Goal: Information Seeking & Learning: Learn about a topic

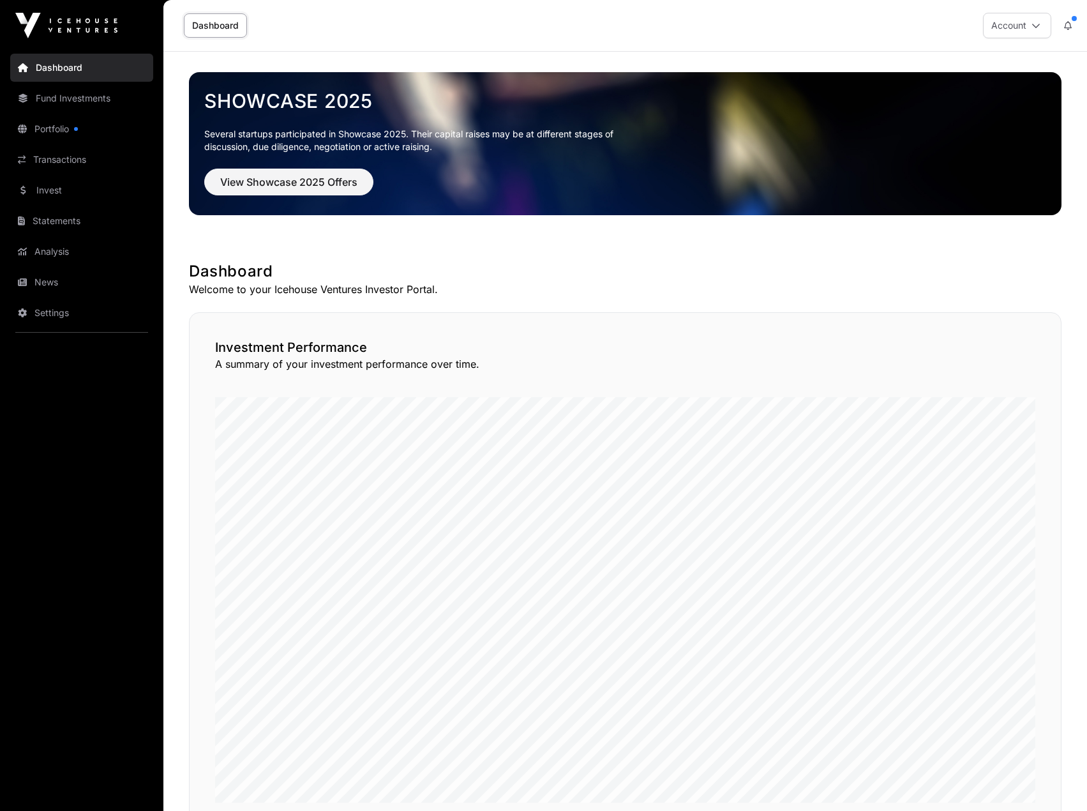
click at [61, 271] on link "News" at bounding box center [81, 282] width 143 height 28
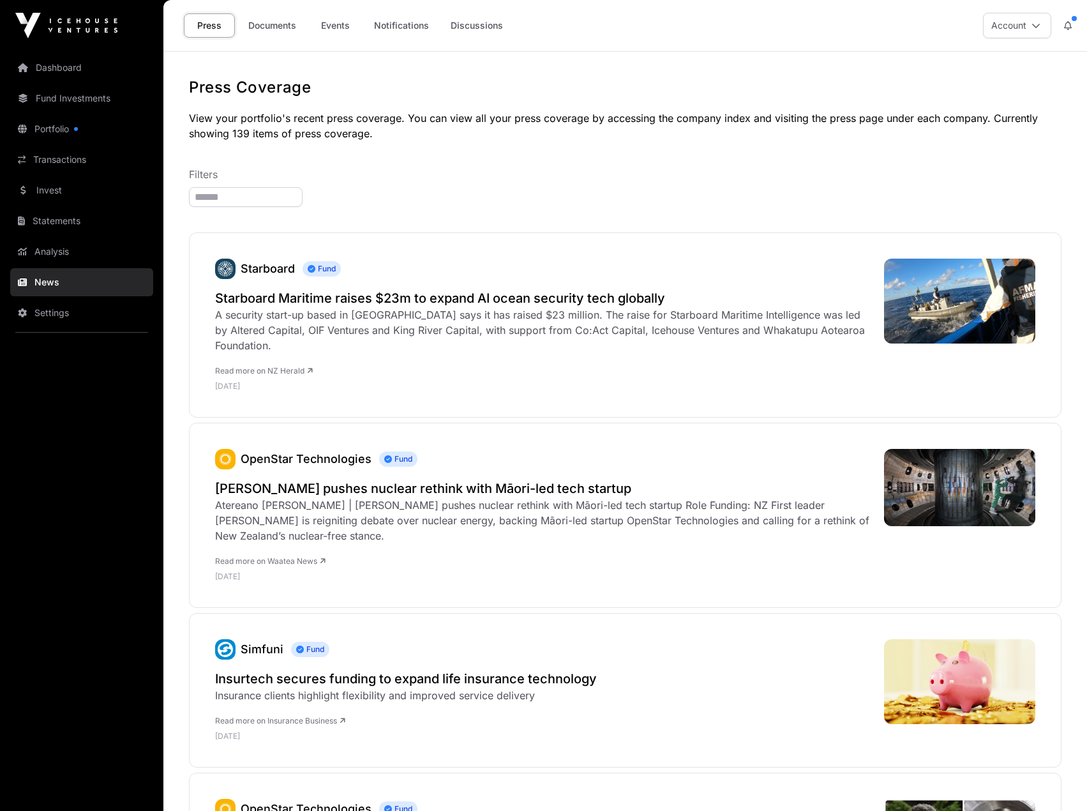
click at [81, 127] on link "Portfolio" at bounding box center [81, 129] width 143 height 28
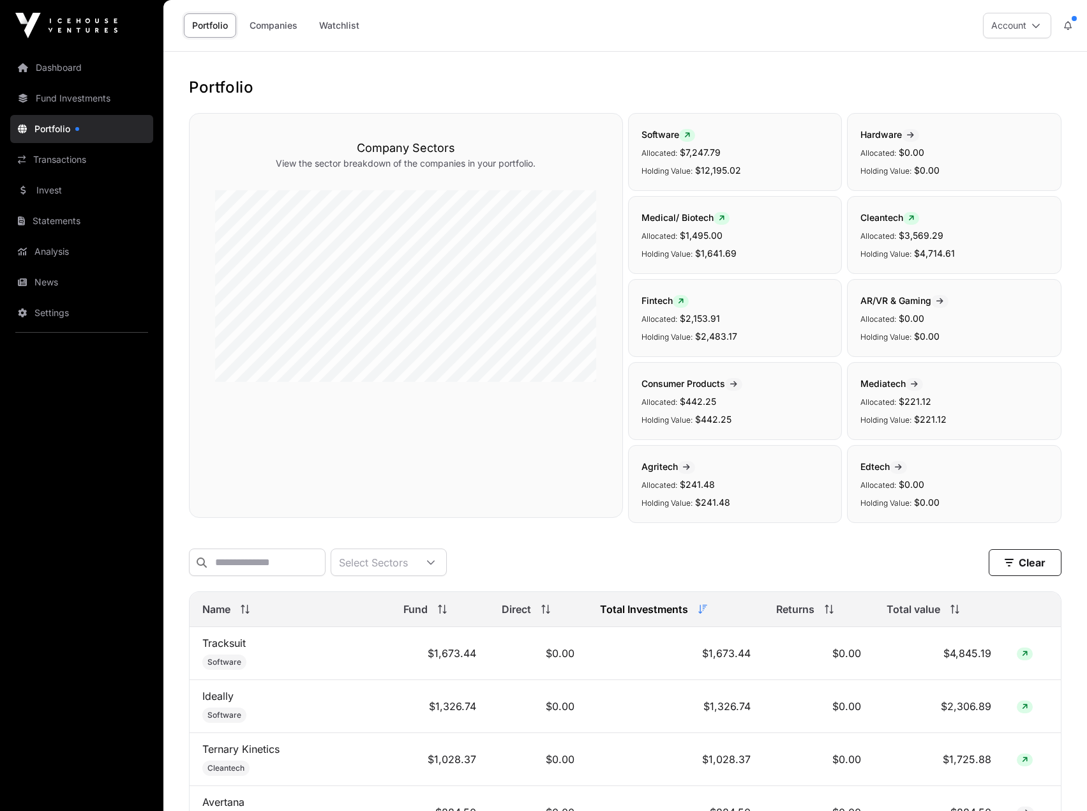
click at [82, 160] on link "Transactions" at bounding box center [81, 160] width 143 height 28
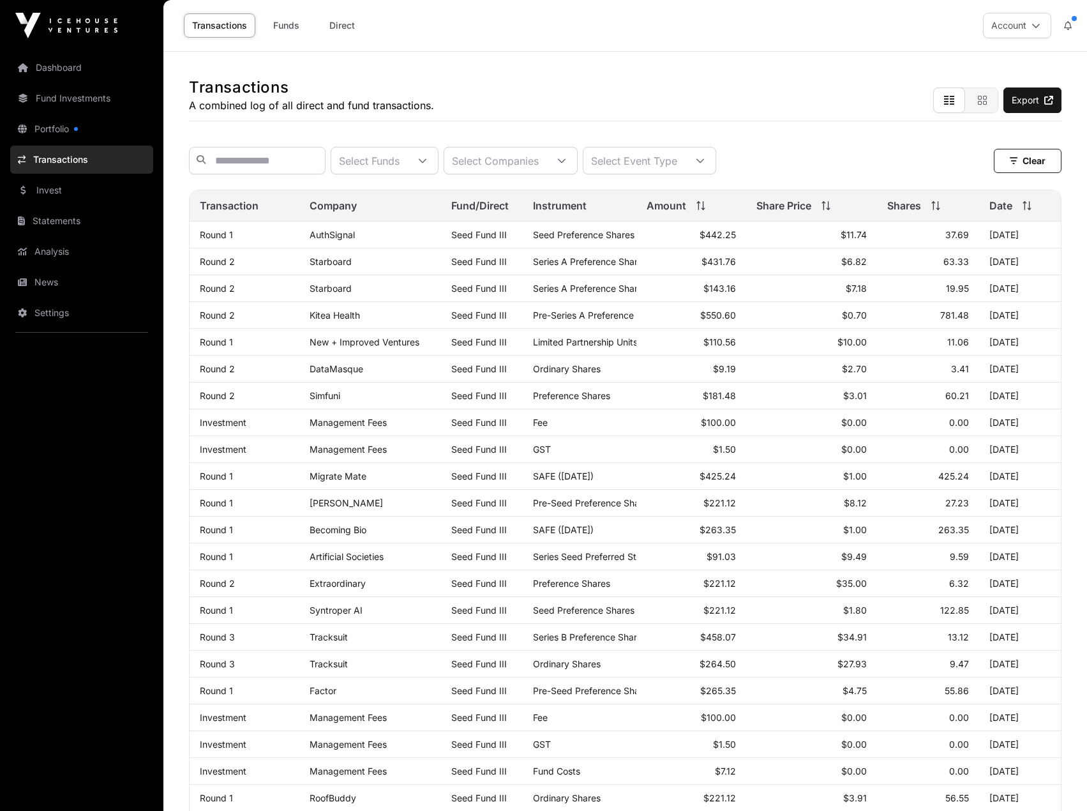
click at [77, 245] on link "Analysis" at bounding box center [81, 251] width 143 height 28
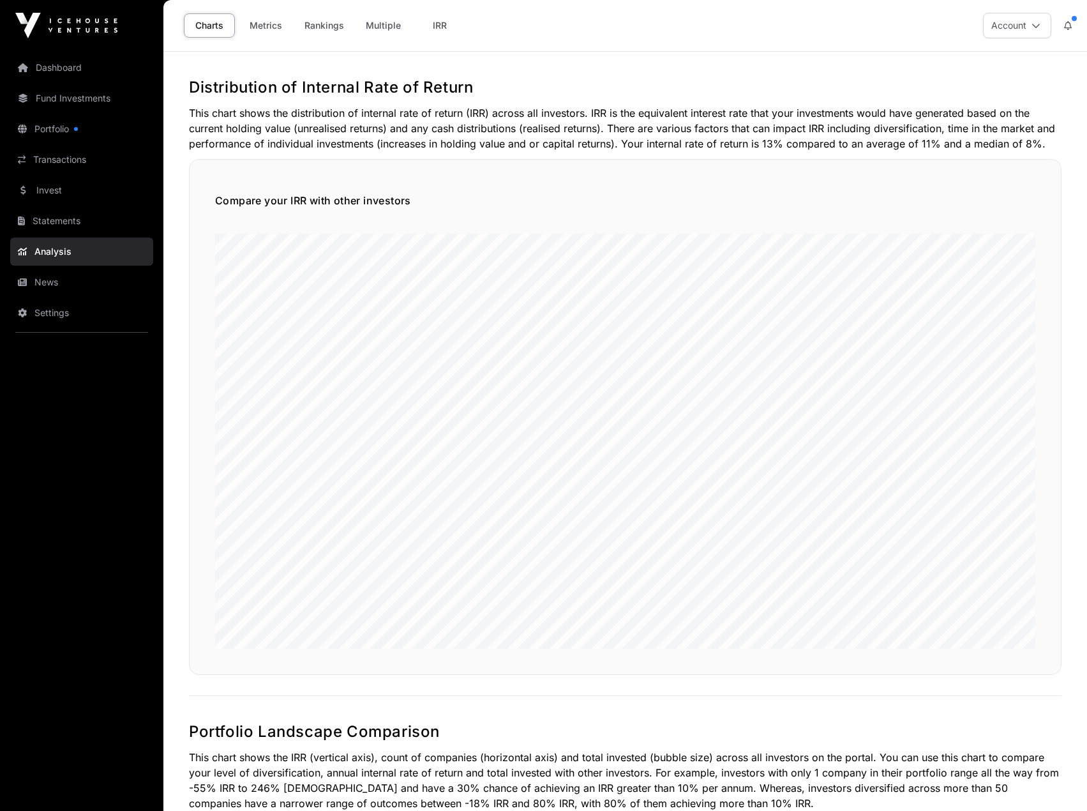
click at [81, 229] on link "Statements" at bounding box center [81, 221] width 143 height 28
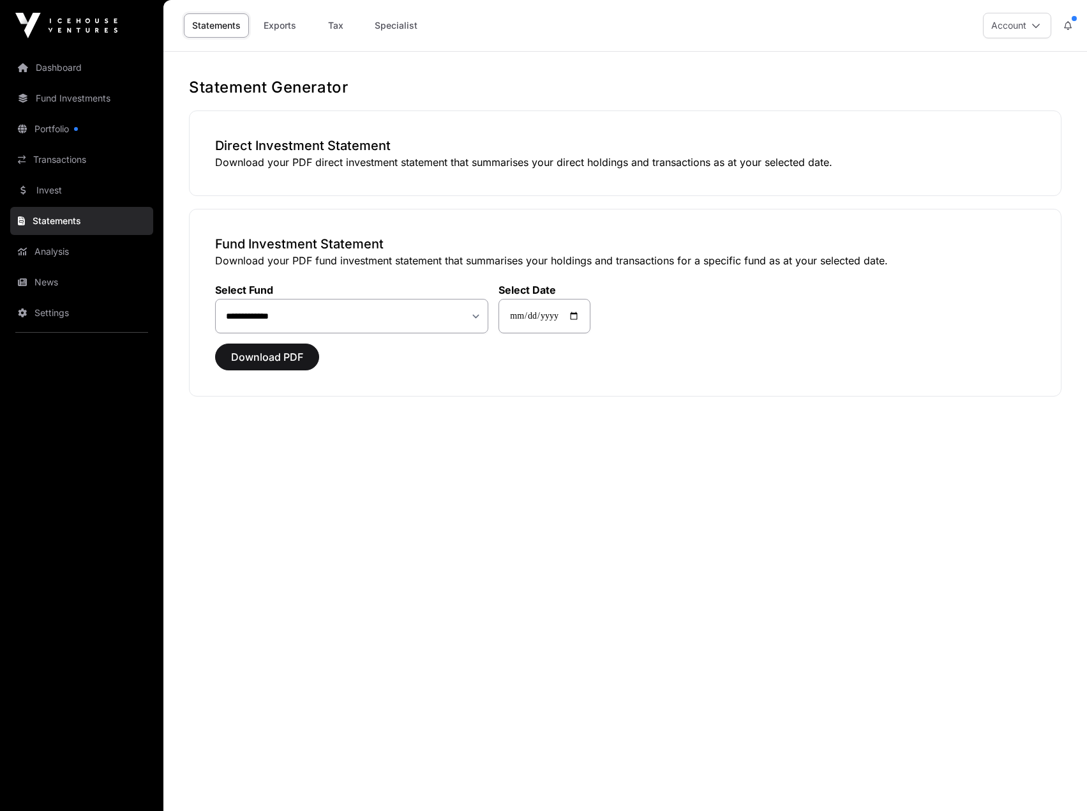
click at [78, 197] on link "Invest" at bounding box center [81, 190] width 143 height 28
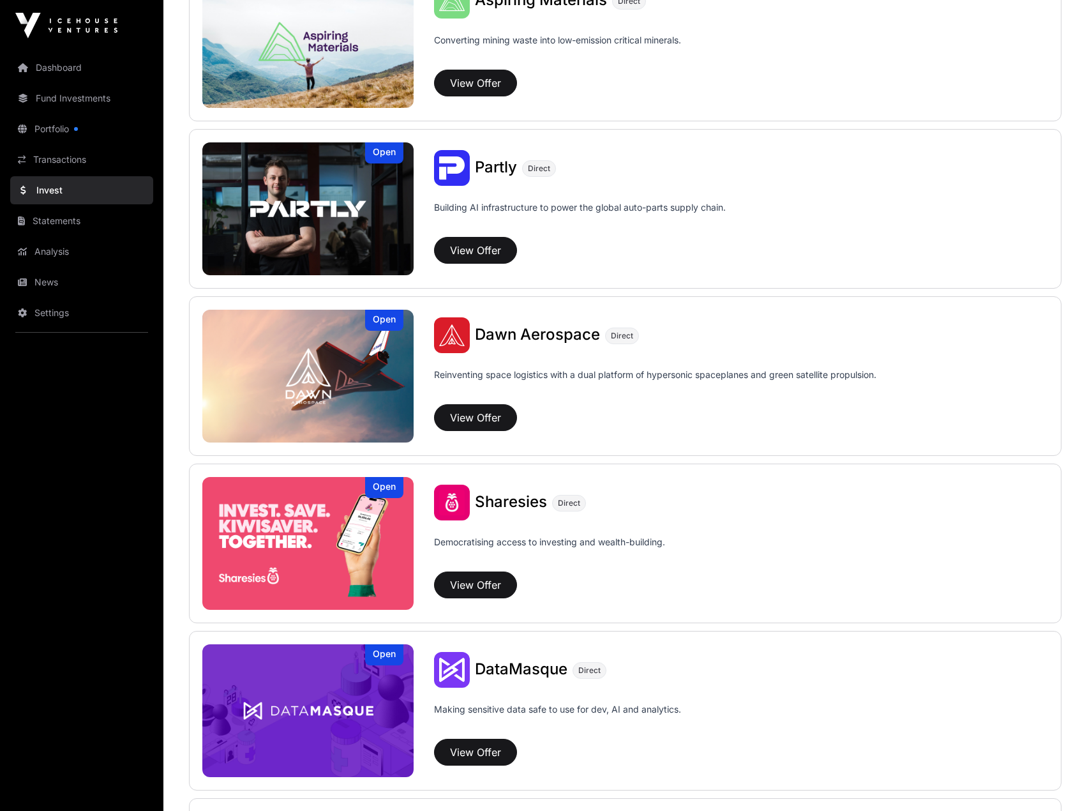
scroll to position [1341, 0]
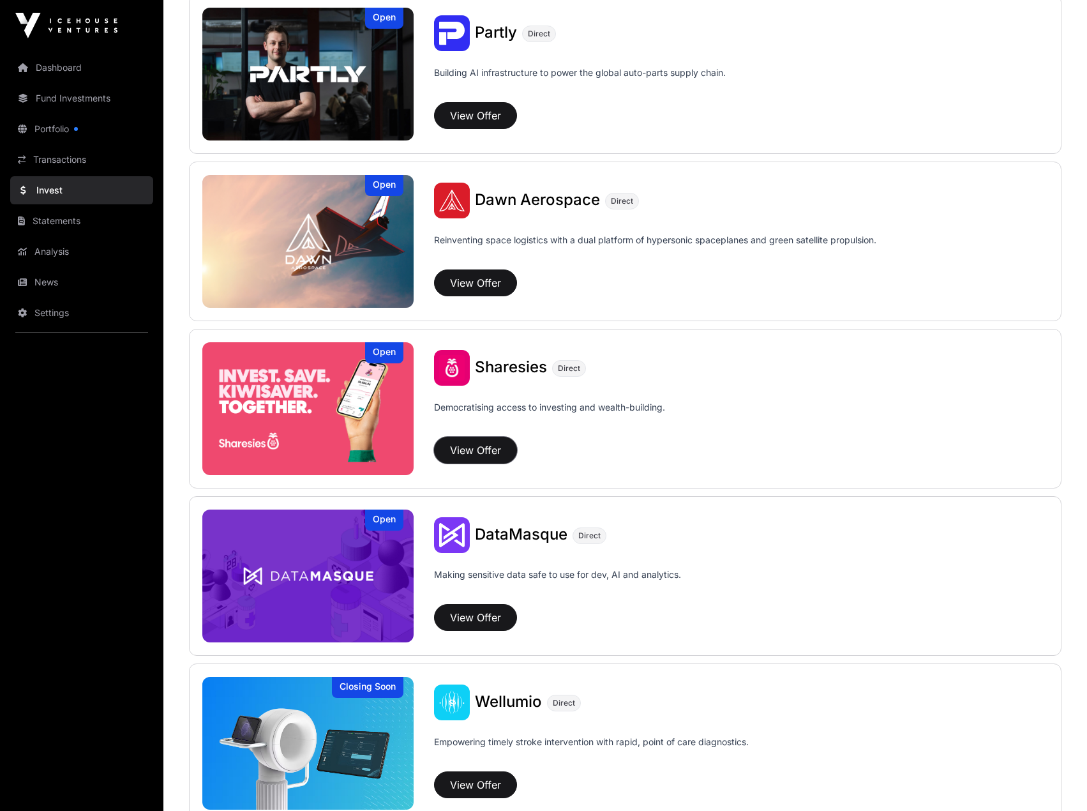
click at [502, 444] on button "View Offer" at bounding box center [475, 450] width 83 height 27
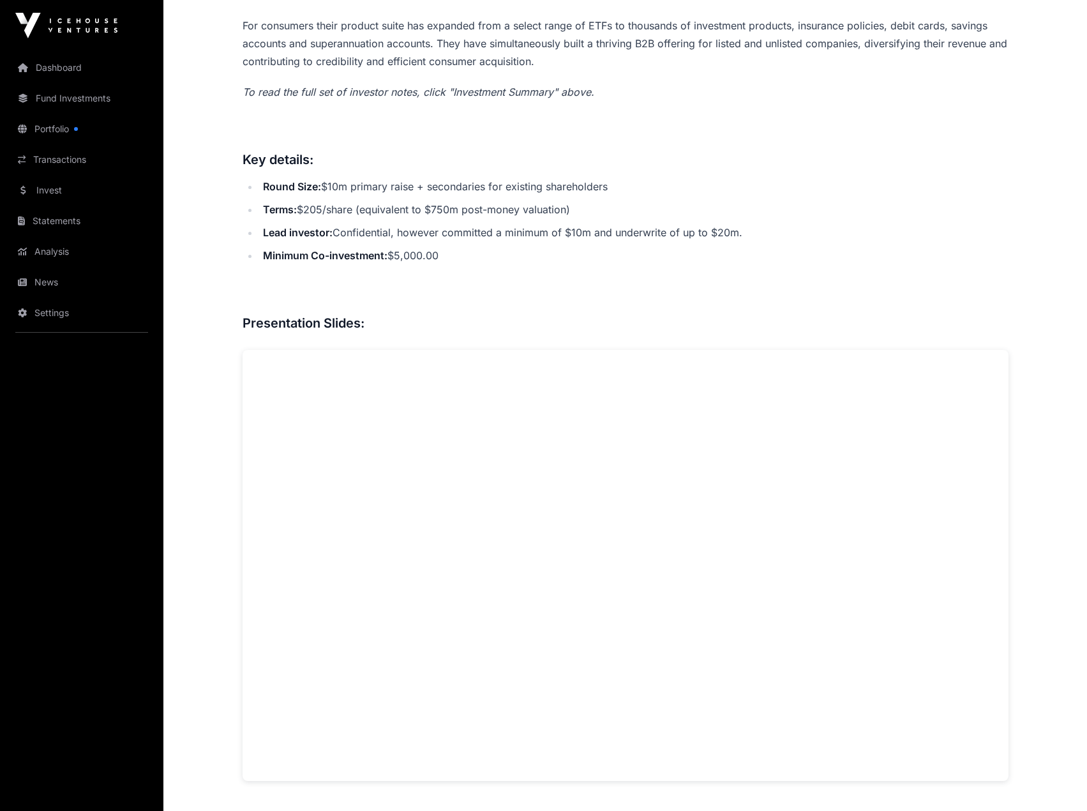
scroll to position [830, 0]
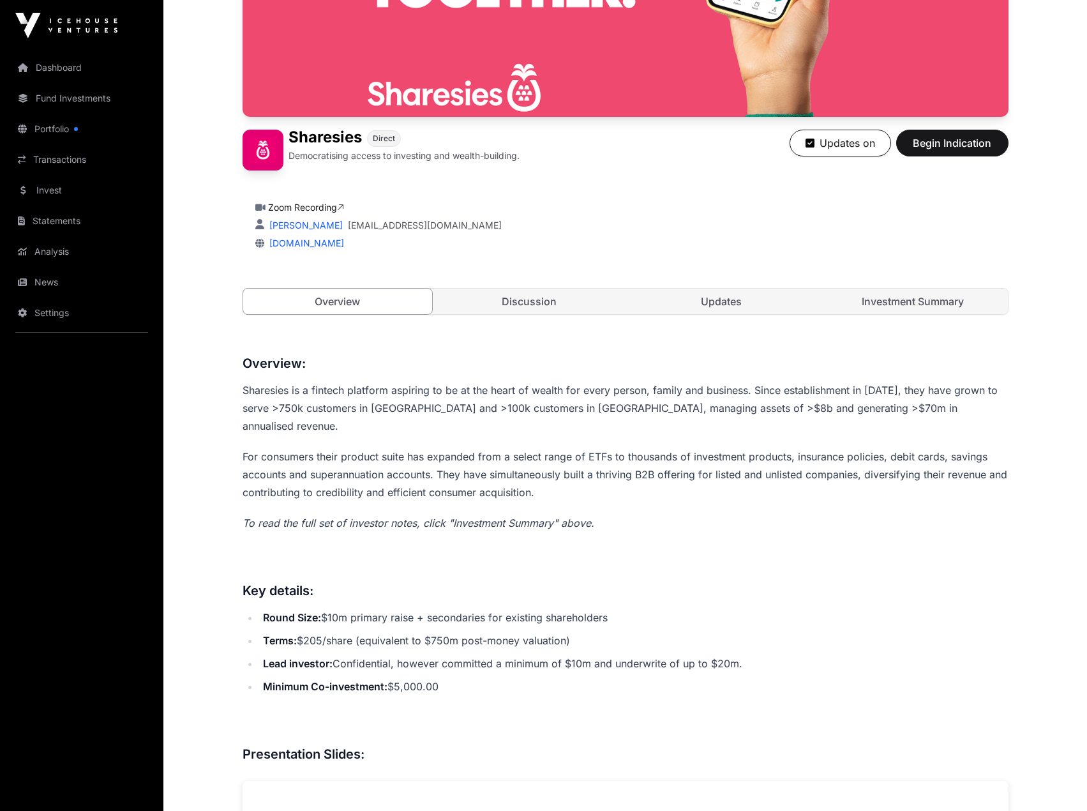
scroll to position [102, 0]
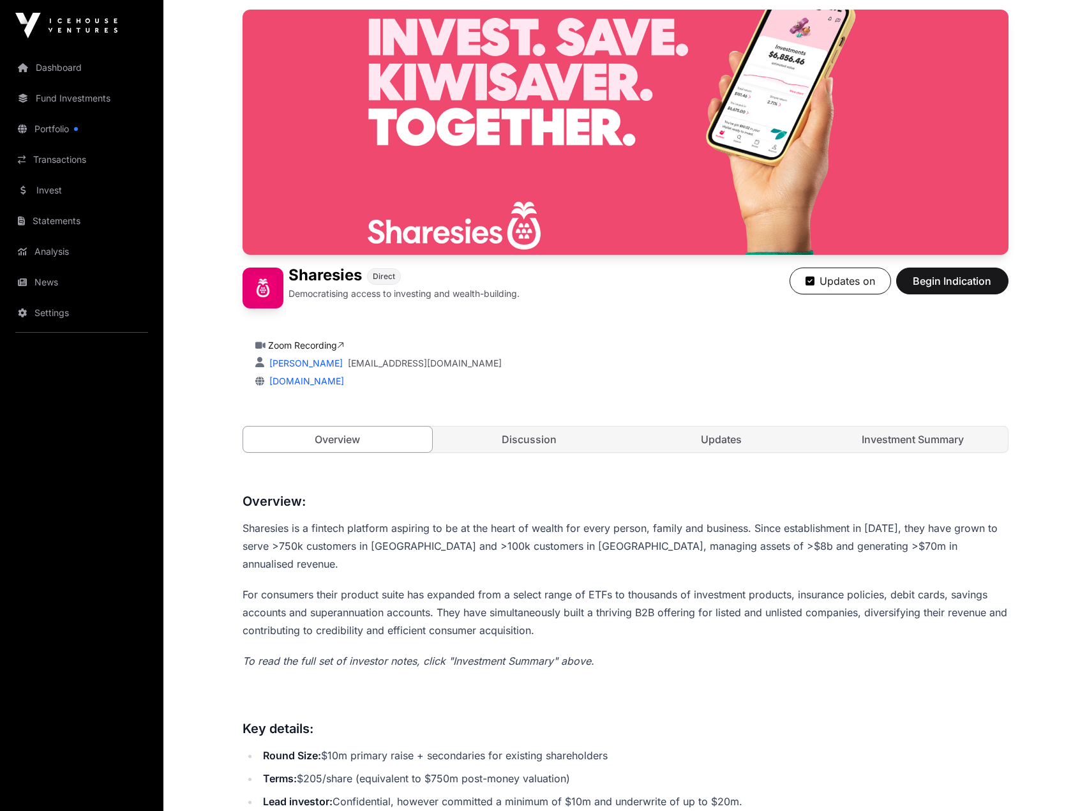
click at [562, 426] on link "Discussion" at bounding box center [530, 439] width 190 height 26
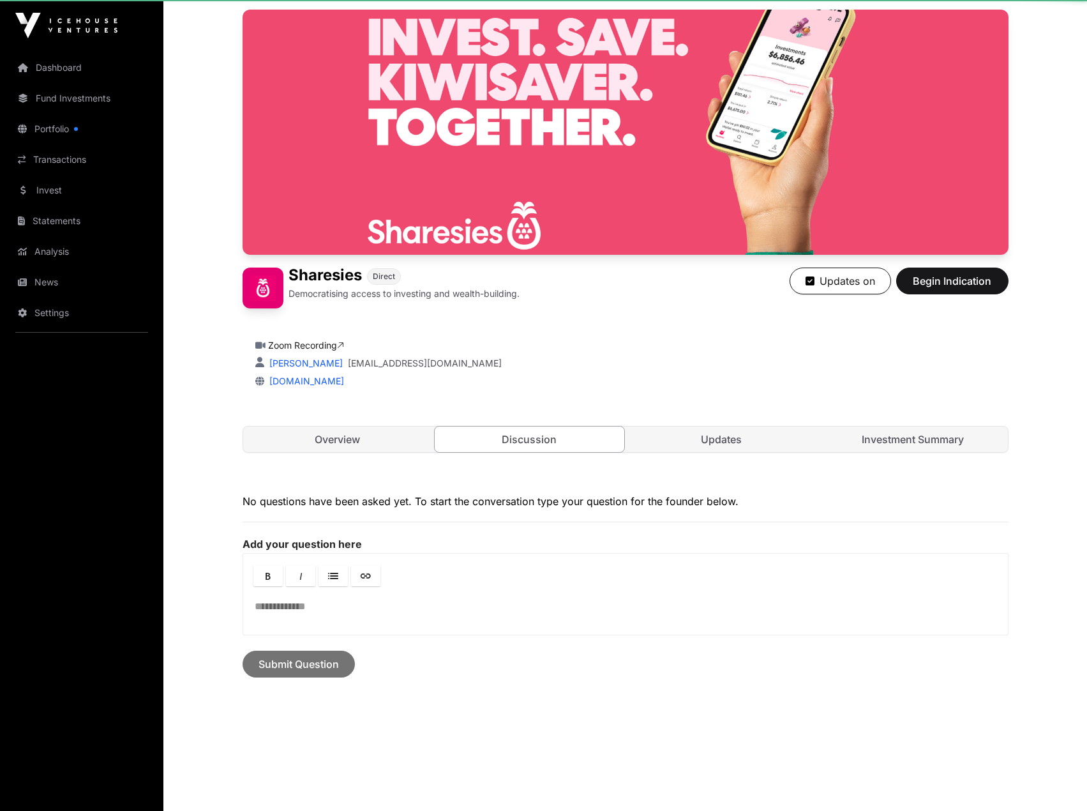
click at [577, 437] on link "Discussion" at bounding box center [529, 439] width 191 height 27
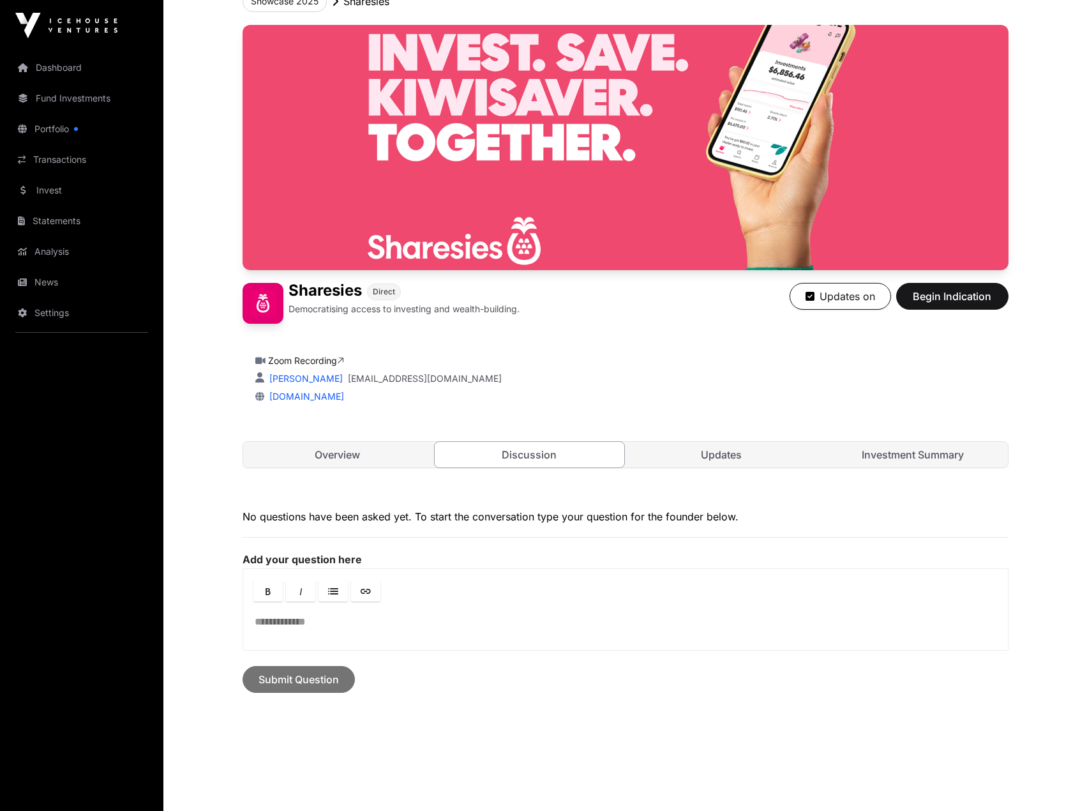
click at [696, 463] on link "Updates" at bounding box center [722, 455] width 190 height 26
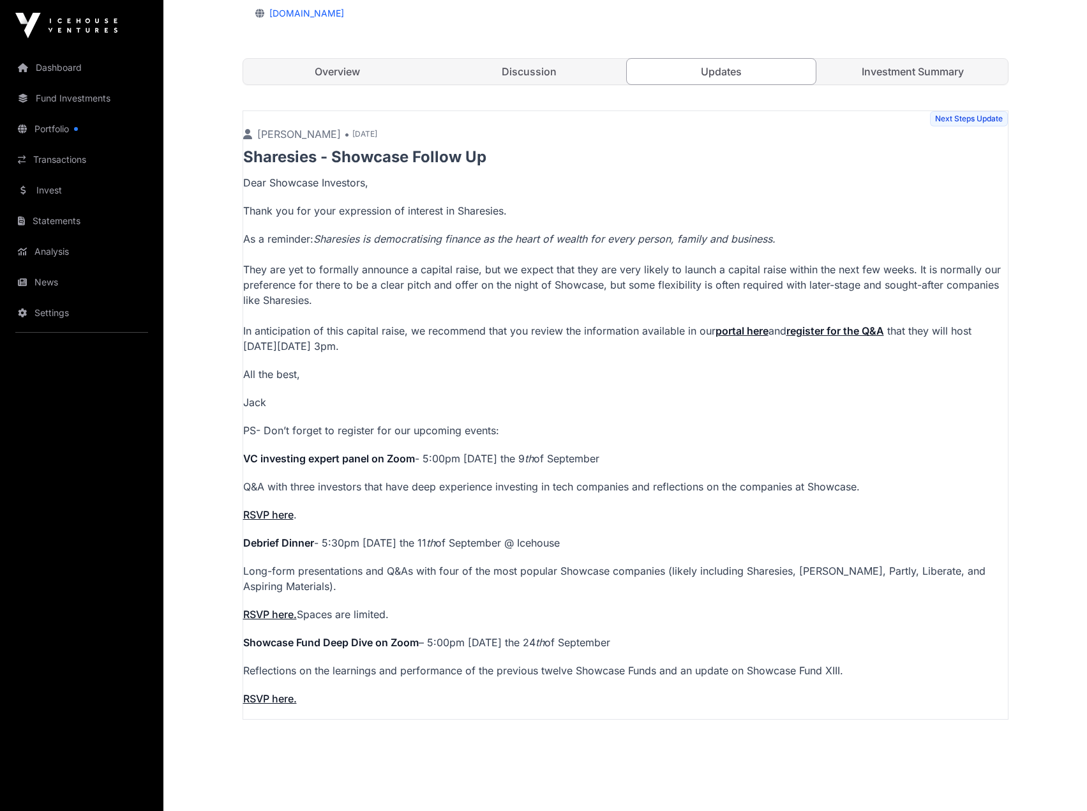
scroll to position [214, 0]
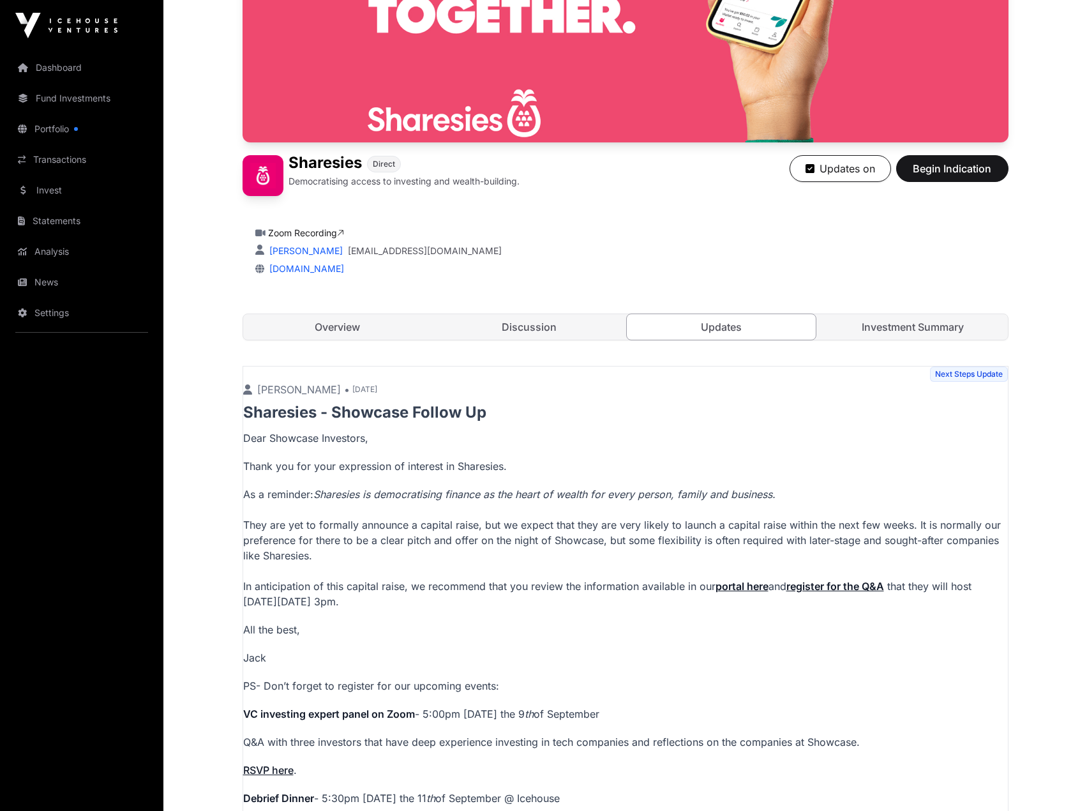
click at [913, 329] on link "Investment Summary" at bounding box center [913, 327] width 190 height 26
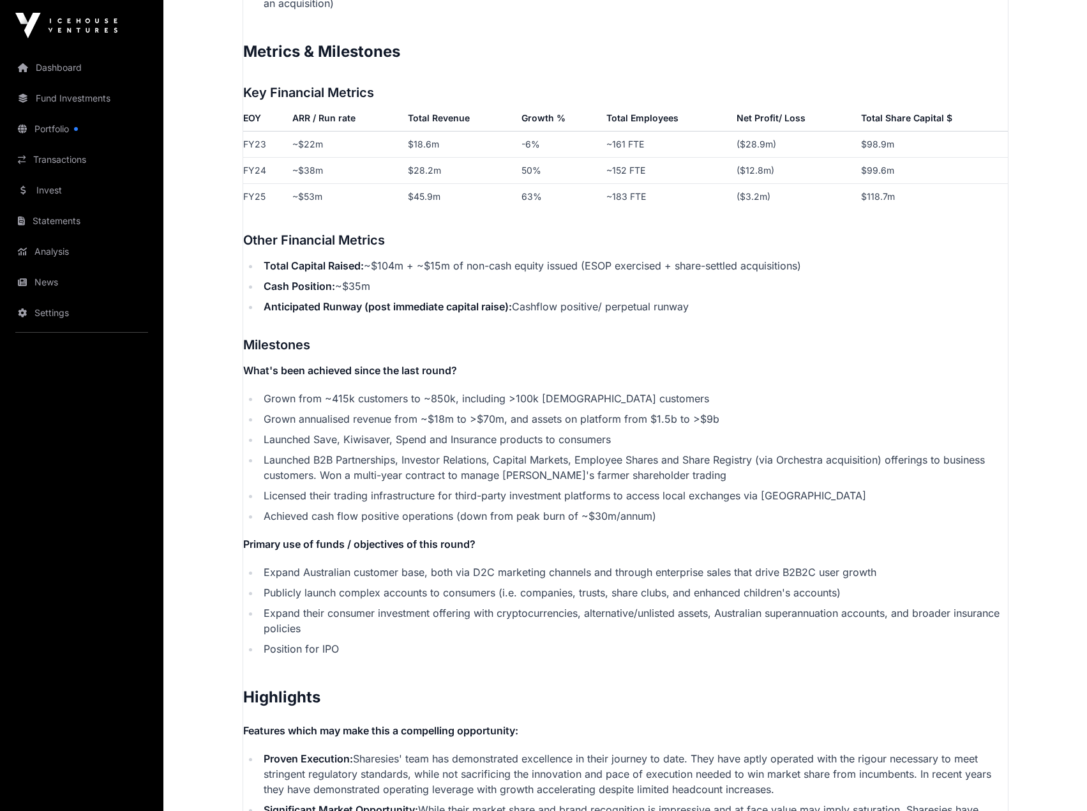
scroll to position [2385, 0]
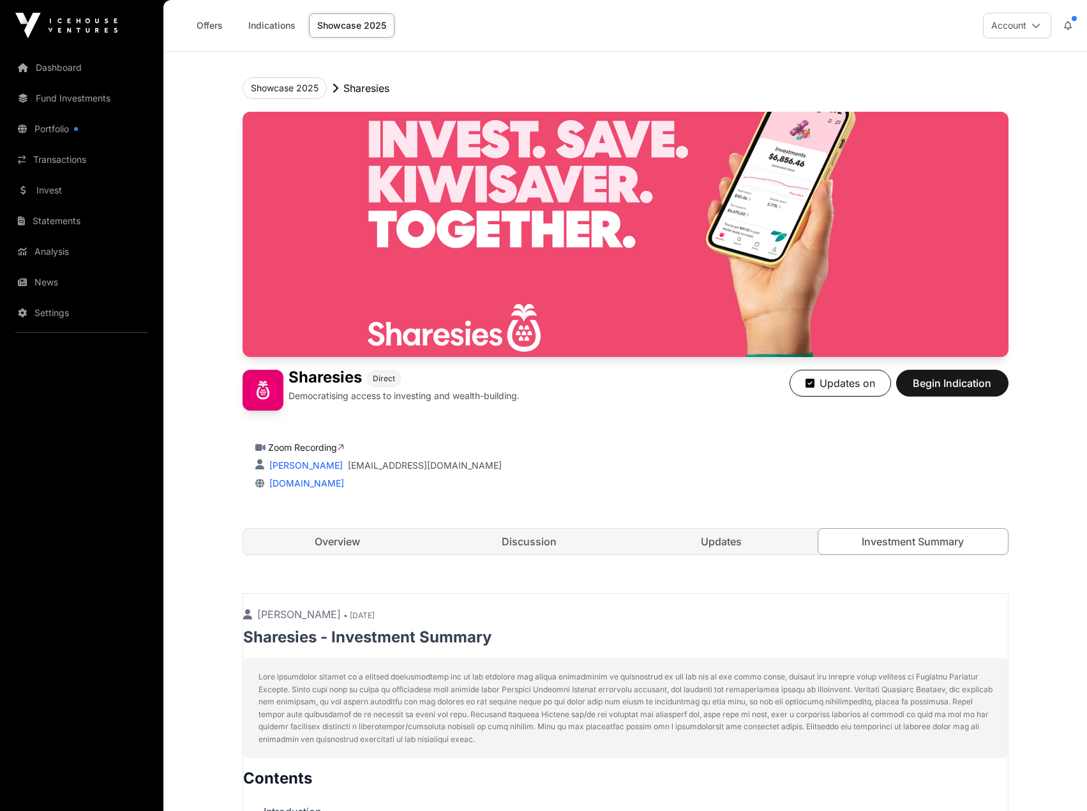
click at [392, 555] on div "Sharesies Direct Democratising access to investing and wealth-building. Updates…" at bounding box center [626, 346] width 766 height 469
click at [393, 546] on link "Overview" at bounding box center [338, 542] width 190 height 26
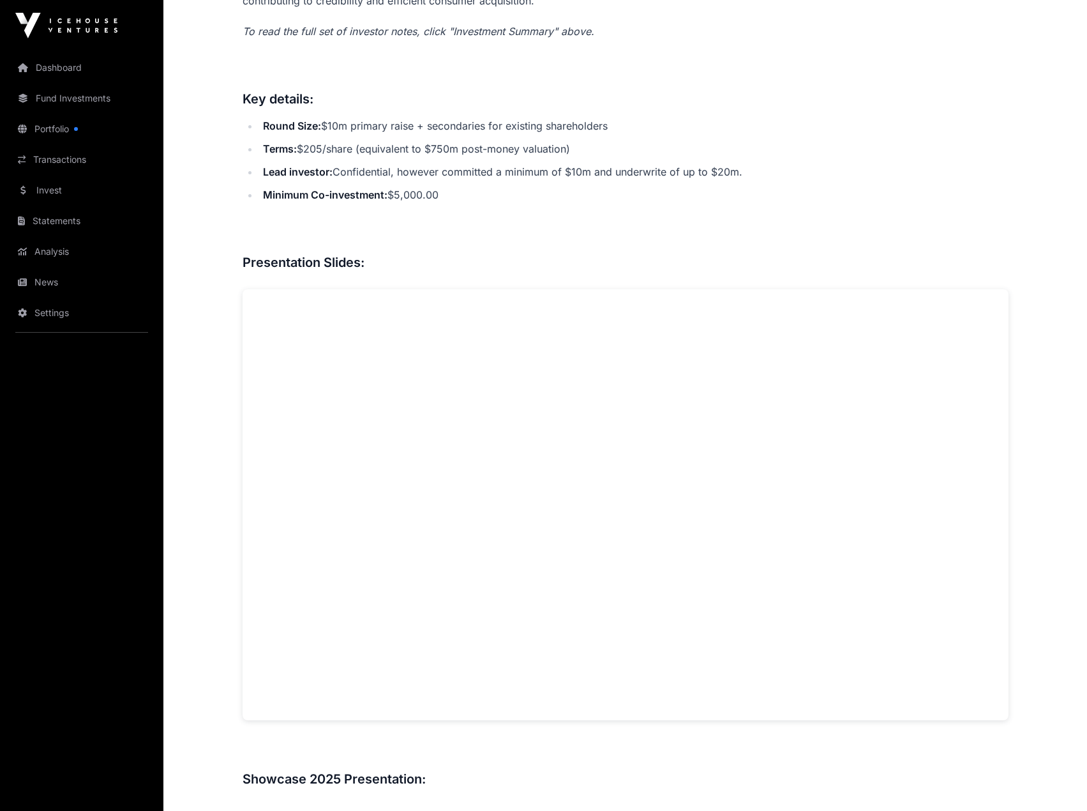
scroll to position [702, 0]
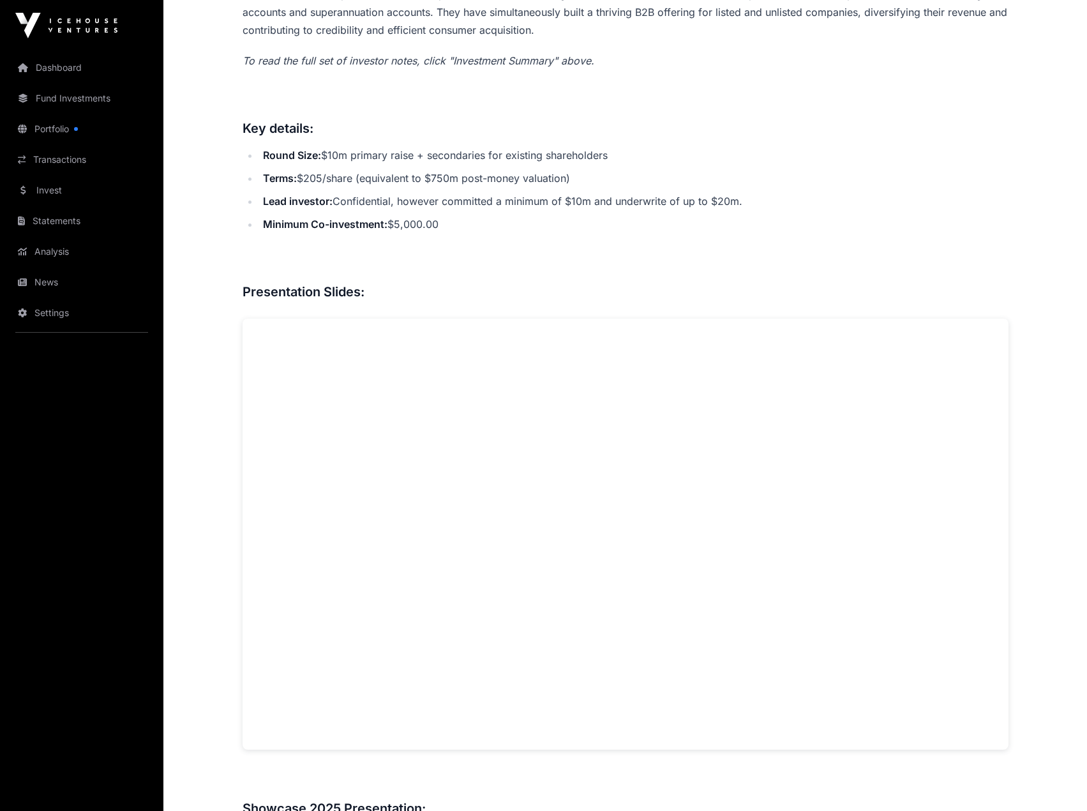
drag, startPoint x: 366, startPoint y: 198, endPoint x: 330, endPoint y: 215, distance: 39.7
click at [366, 215] on li "Minimum Co-investment: $5,000.00" at bounding box center [633, 224] width 749 height 18
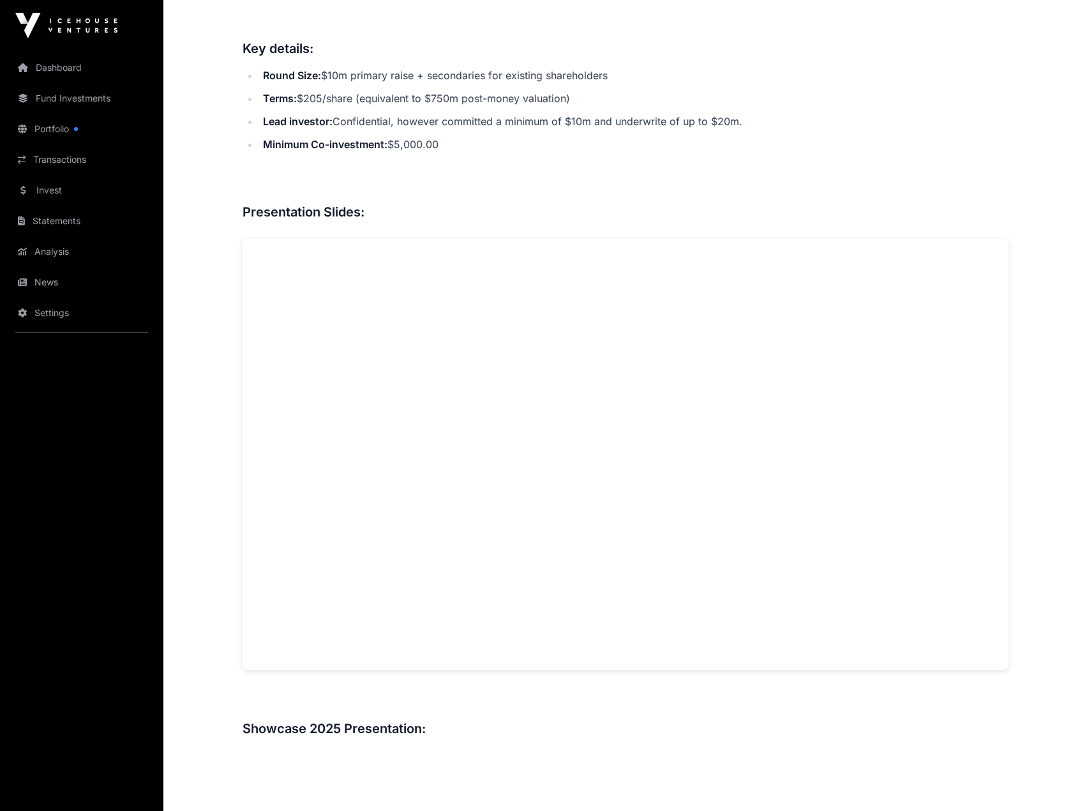
scroll to position [830, 0]
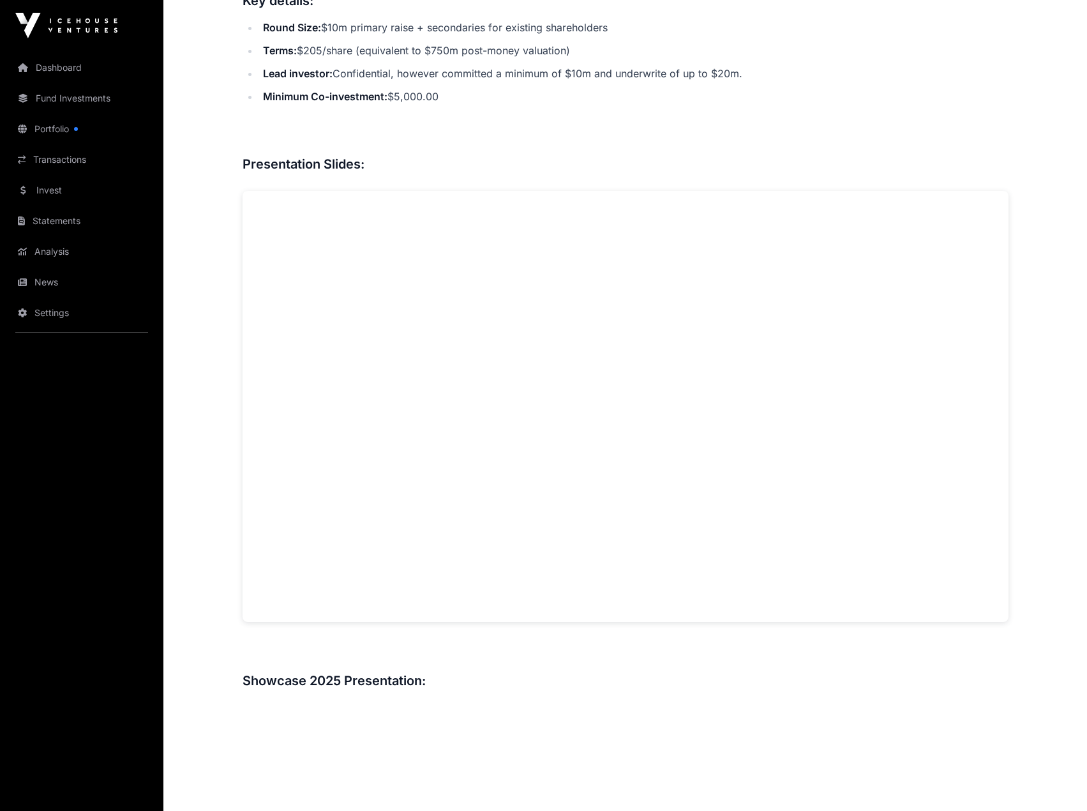
drag, startPoint x: 1041, startPoint y: 572, endPoint x: 1005, endPoint y: 559, distance: 37.4
drag, startPoint x: 1028, startPoint y: 566, endPoint x: 1005, endPoint y: 566, distance: 23.0
click at [1019, 566] on div "Showcase 2025 Sharesies Sharesies Direct Democratising access to investing and …" at bounding box center [625, 790] width 817 height 3136
click at [576, 91] on div "Overview: Sharesies is a fintech platform aspiring to be at the heart of wealth…" at bounding box center [626, 734] width 766 height 1943
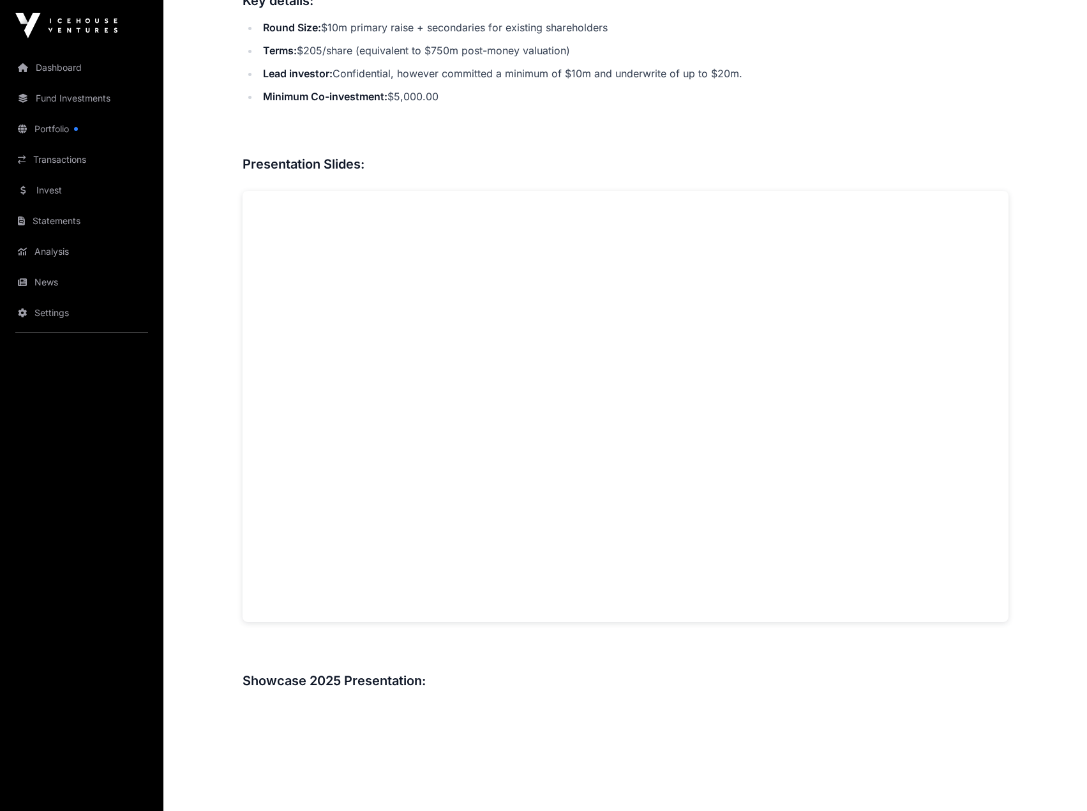
click at [958, 126] on h3 at bounding box center [626, 136] width 766 height 20
drag, startPoint x: 555, startPoint y: 84, endPoint x: 547, endPoint y: 97, distance: 15.8
click at [555, 87] on li "Minimum Co-investment: $5,000.00" at bounding box center [633, 96] width 749 height 18
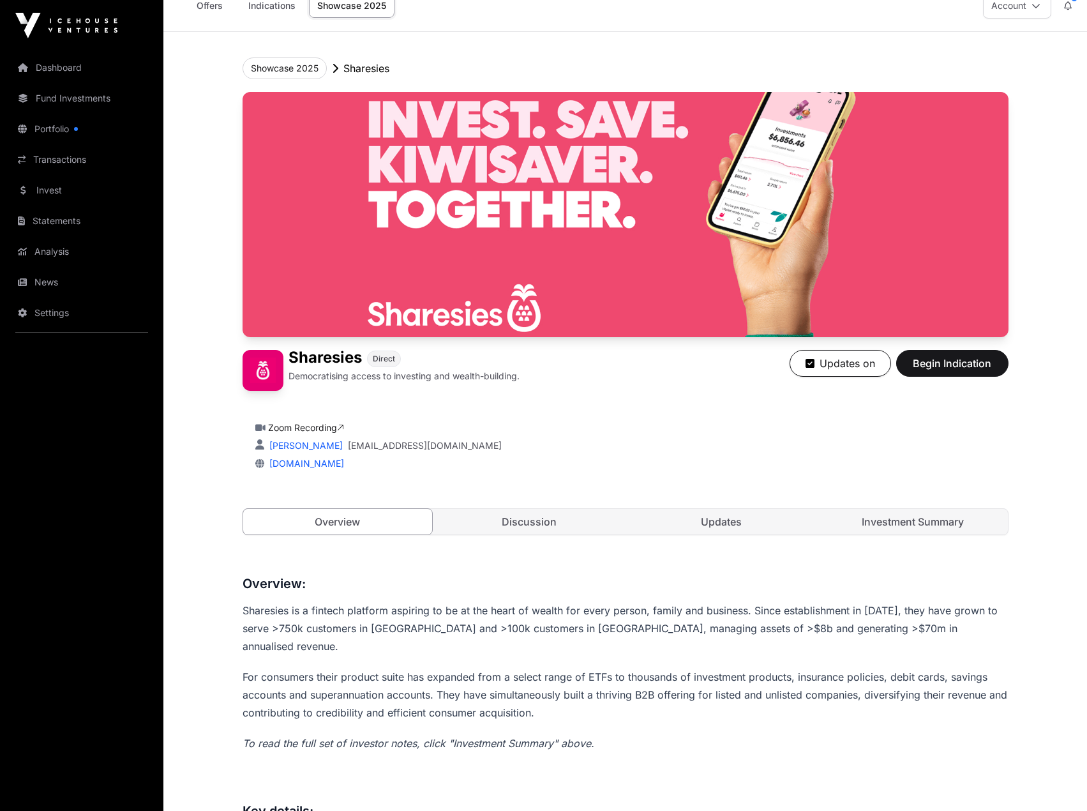
scroll to position [0, 0]
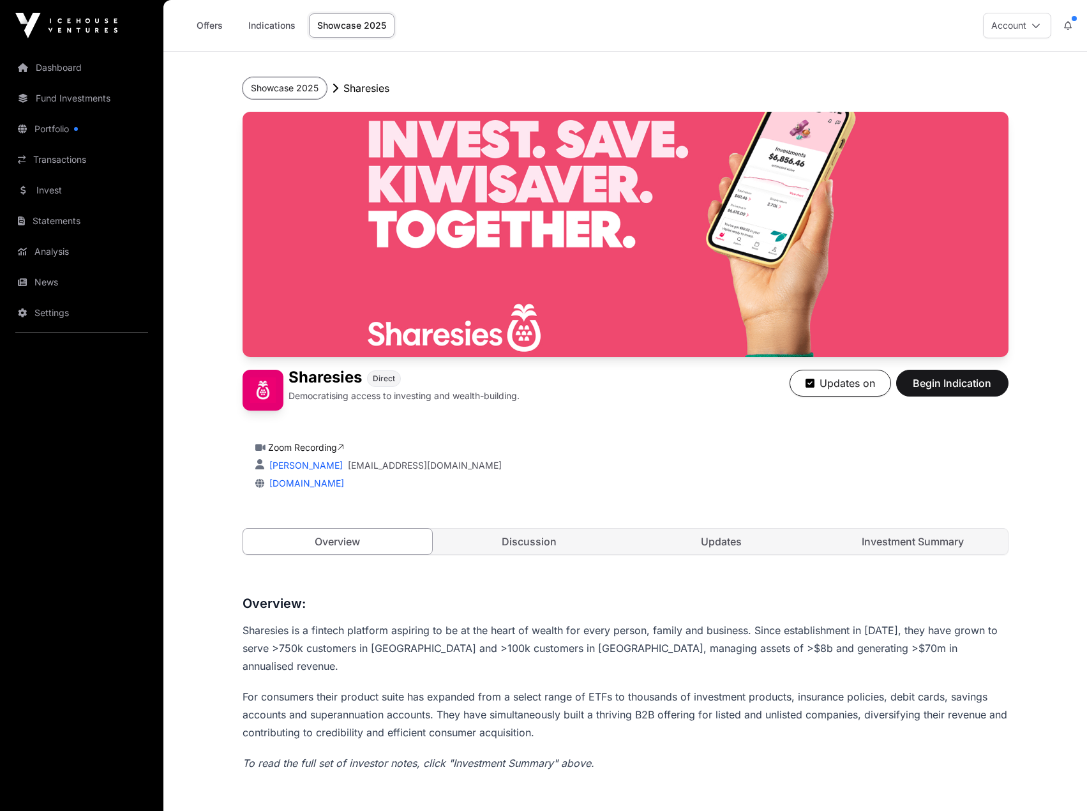
click at [289, 84] on button "Showcase 2025" at bounding box center [285, 88] width 84 height 22
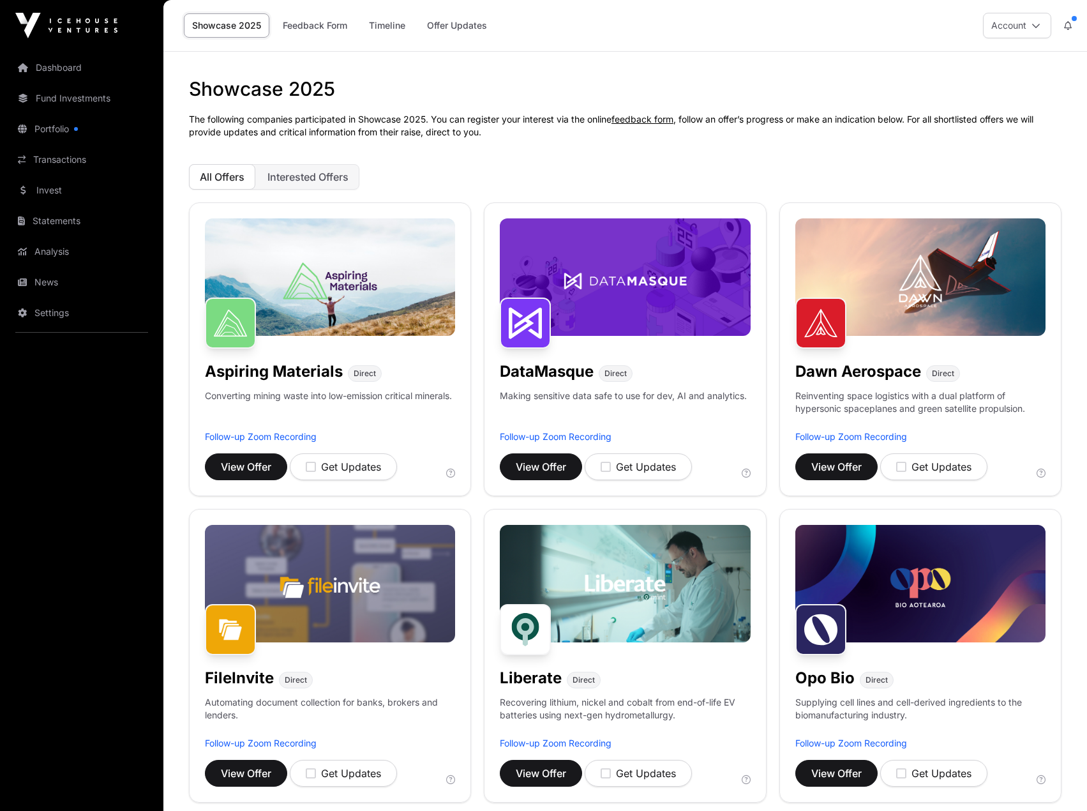
click at [633, 114] on link "feedback form" at bounding box center [643, 119] width 62 height 11
click at [427, 84] on h1 "Showcase 2025" at bounding box center [625, 88] width 873 height 23
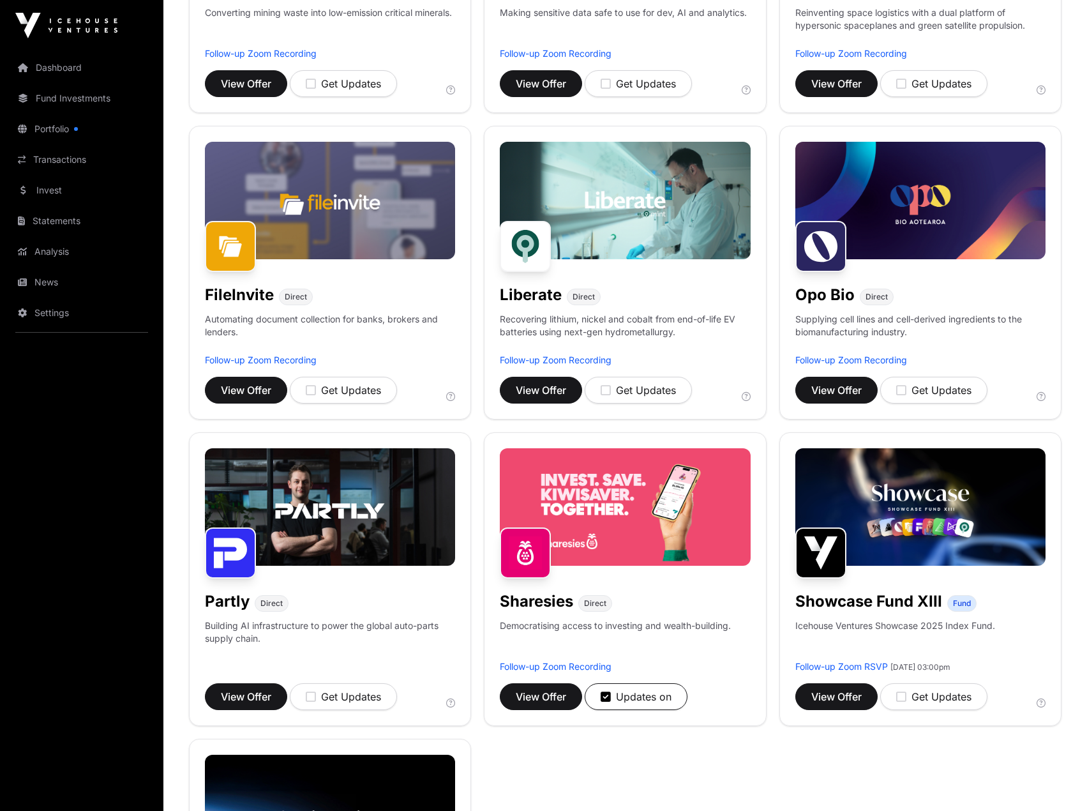
scroll to position [702, 0]
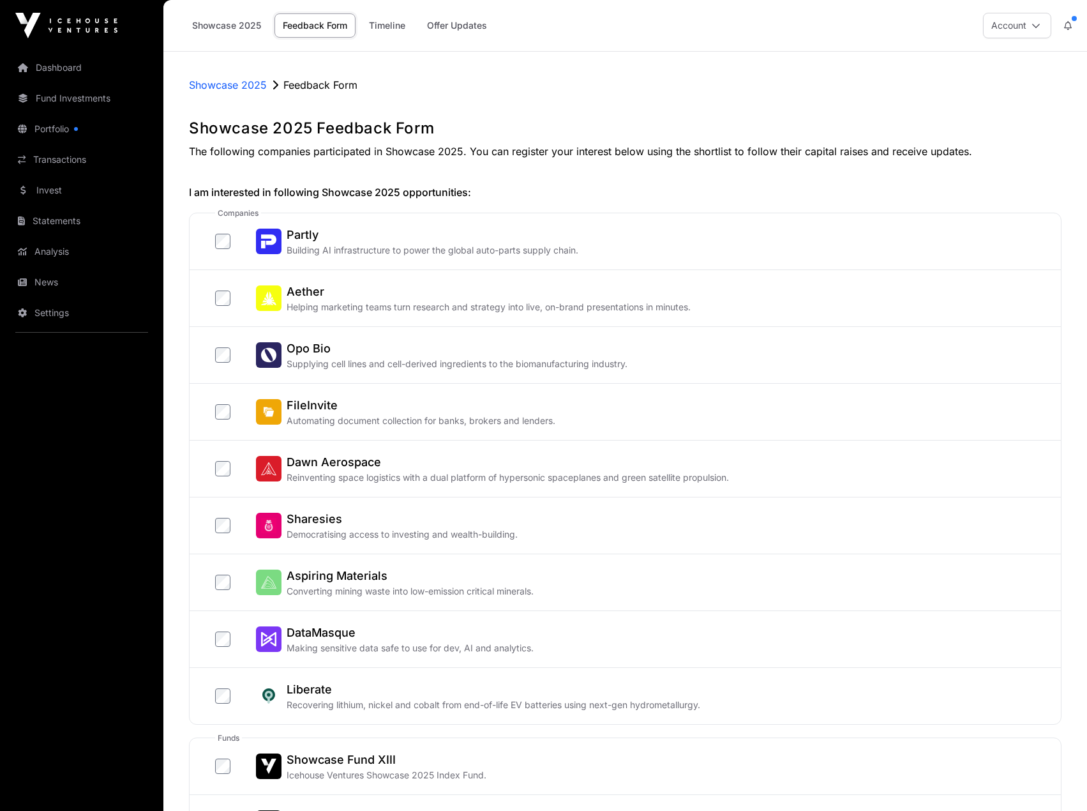
click at [79, 160] on link "Transactions" at bounding box center [81, 160] width 143 height 28
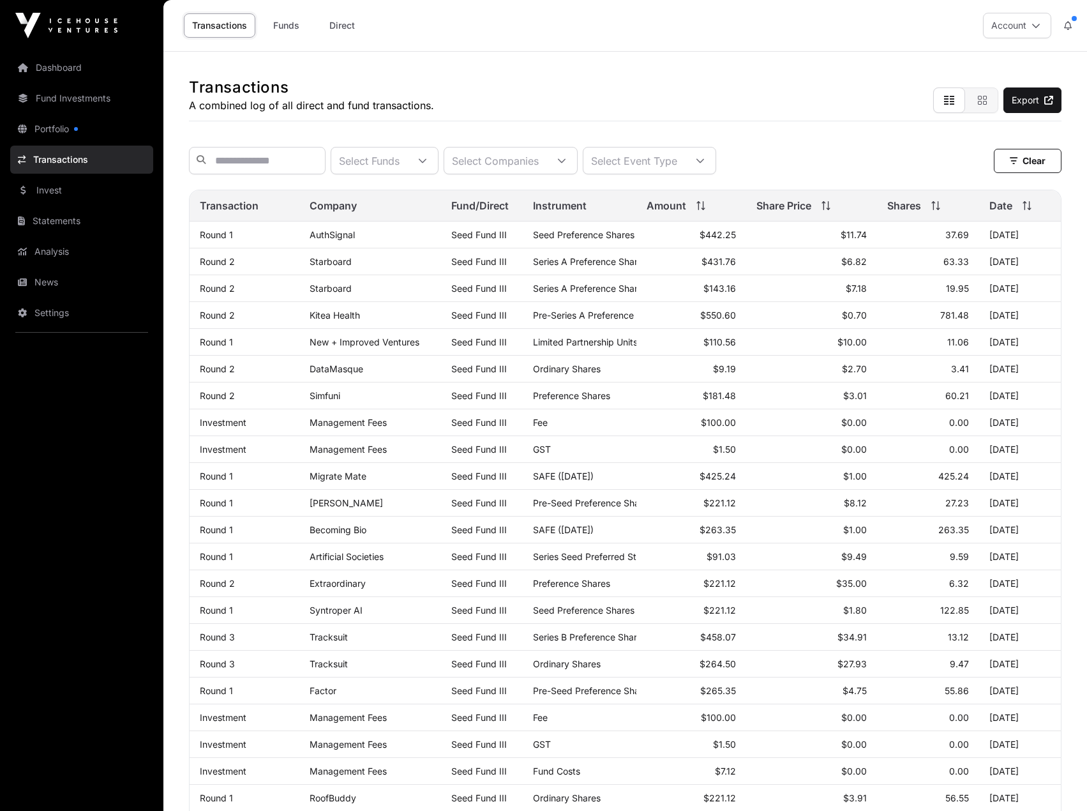
click at [61, 191] on link "Invest" at bounding box center [81, 190] width 143 height 28
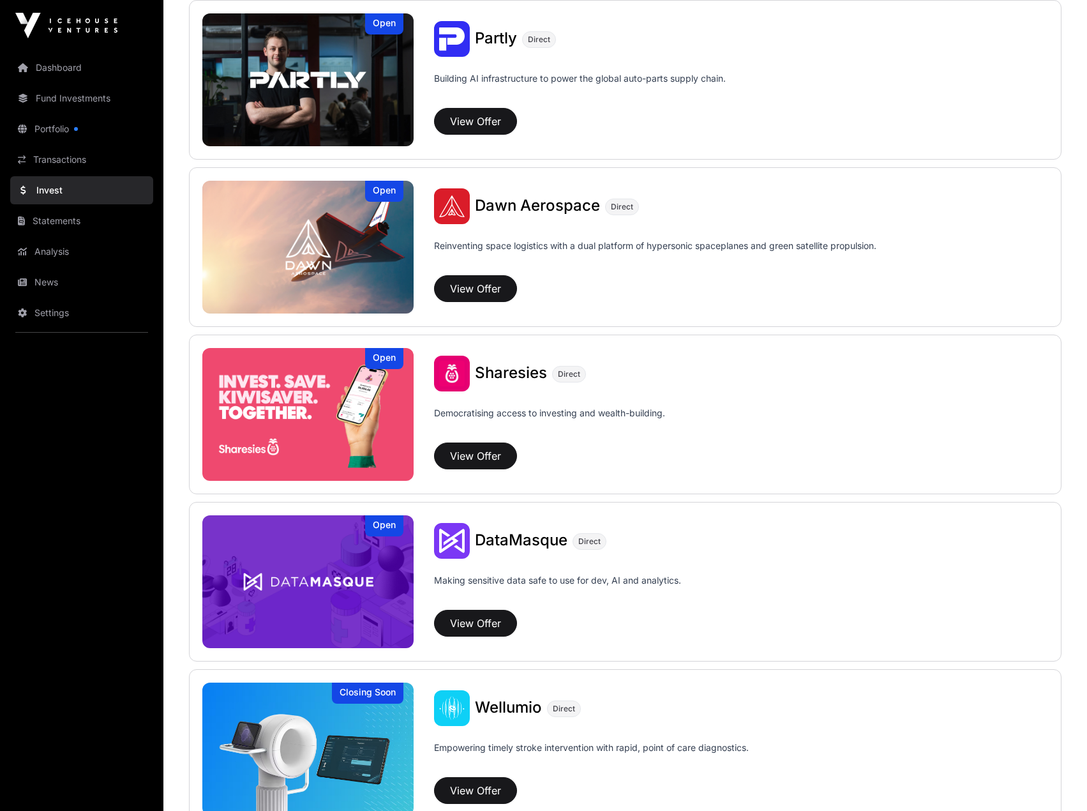
scroll to position [1460, 0]
